Goal: Transaction & Acquisition: Purchase product/service

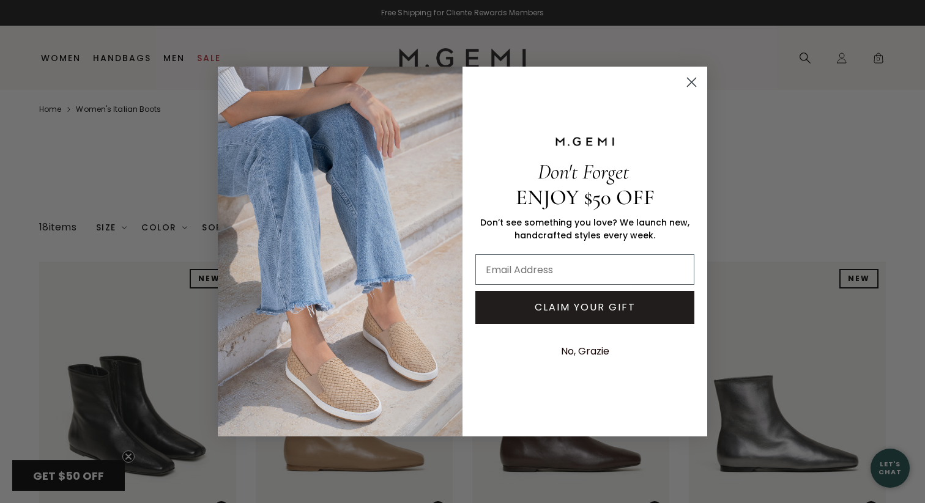
click at [690, 82] on icon "Close dialog" at bounding box center [691, 82] width 9 height 9
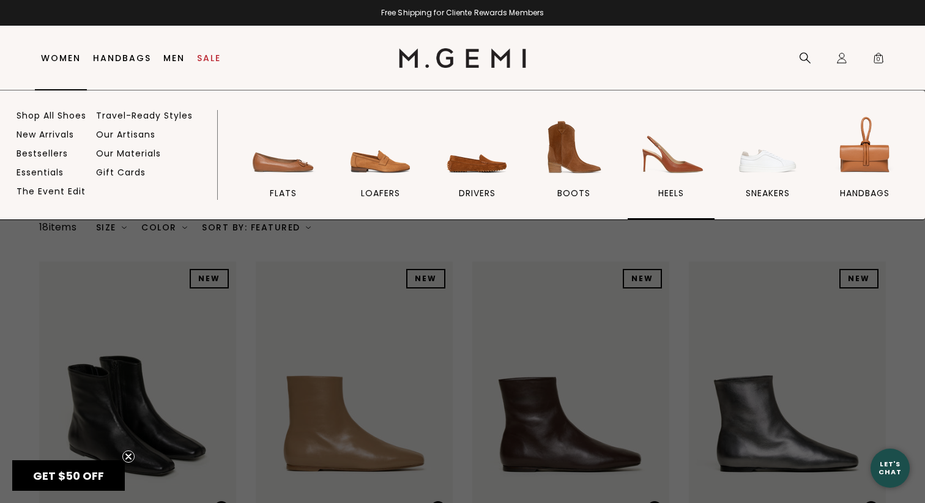
click at [659, 157] on img at bounding box center [671, 147] width 68 height 68
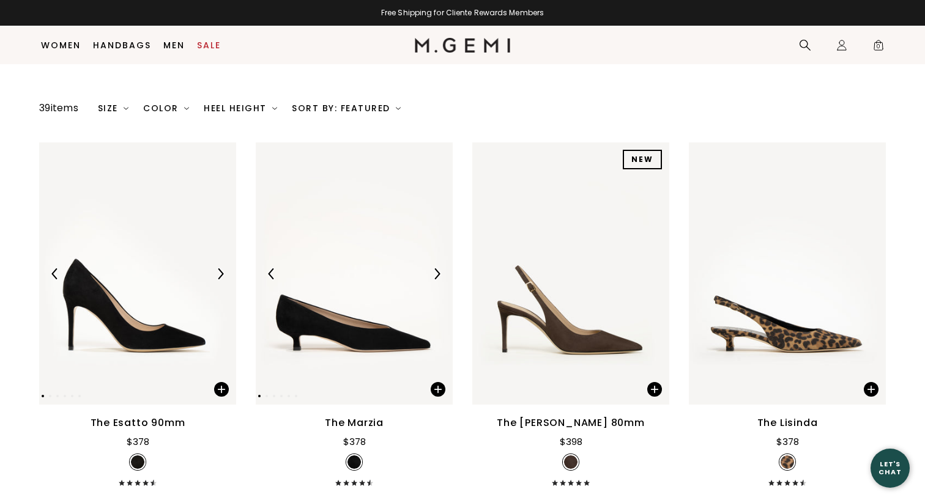
scroll to position [102, 0]
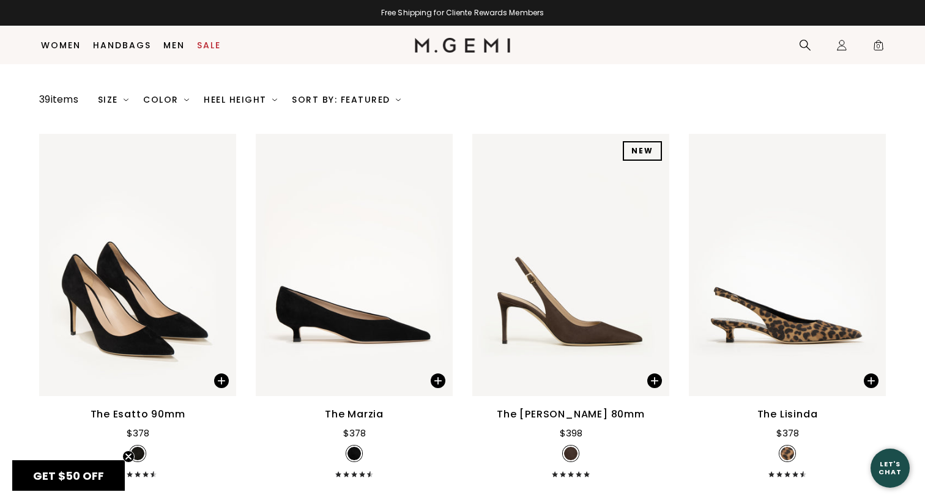
click at [173, 102] on div "Color" at bounding box center [166, 100] width 46 height 10
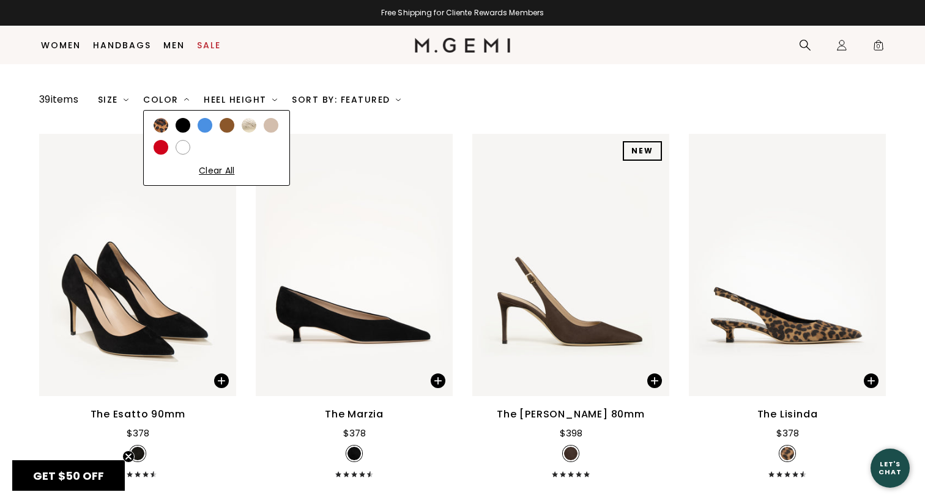
click at [212, 127] on div at bounding box center [205, 125] width 15 height 15
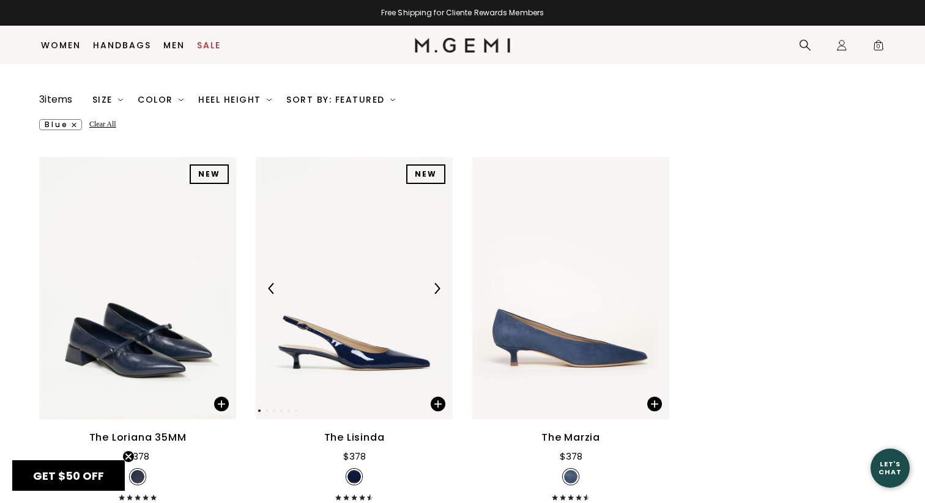
click at [437, 289] on img at bounding box center [436, 288] width 11 height 11
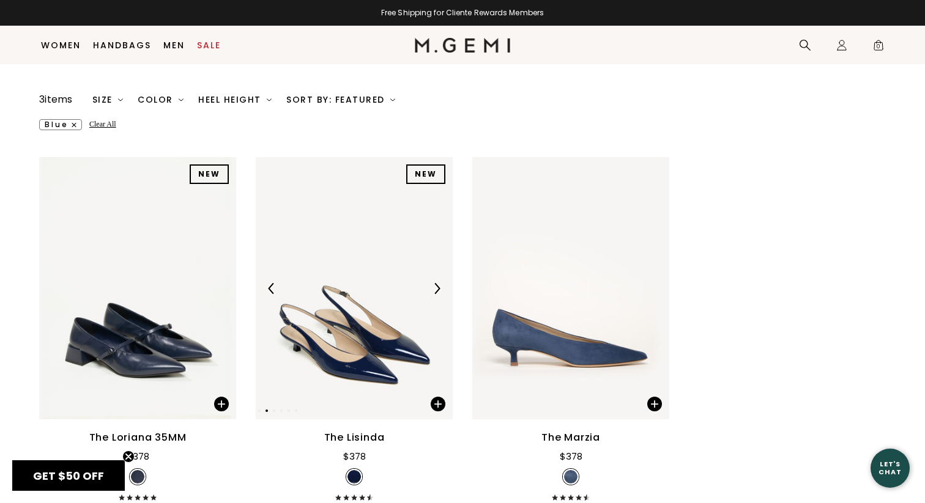
click at [437, 289] on img at bounding box center [436, 288] width 11 height 11
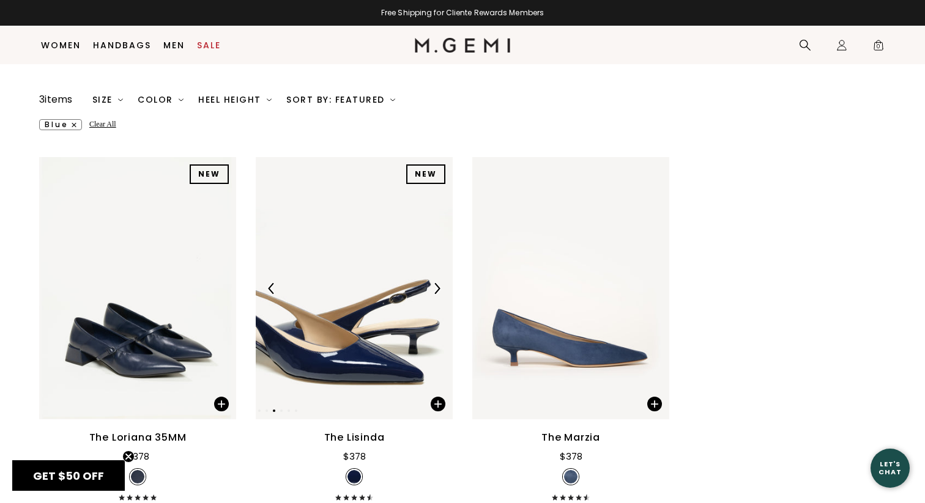
click at [437, 289] on img at bounding box center [436, 288] width 11 height 11
